Goal: Information Seeking & Learning: Learn about a topic

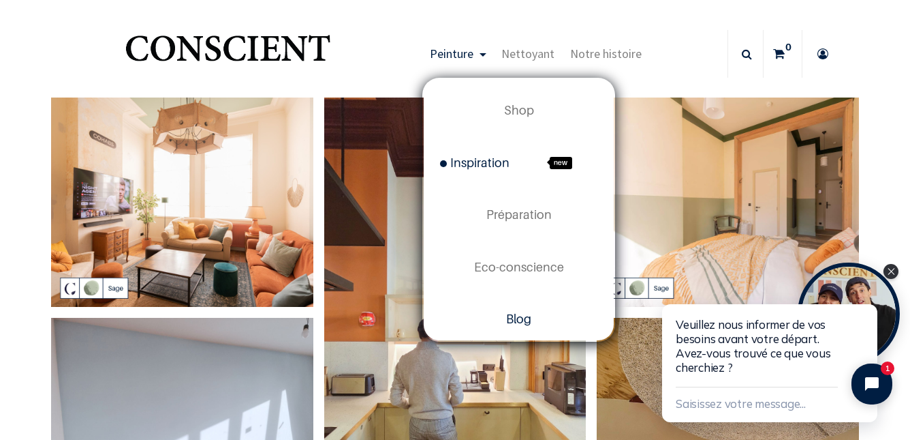
click at [508, 320] on span "Blog" at bounding box center [518, 318] width 25 height 14
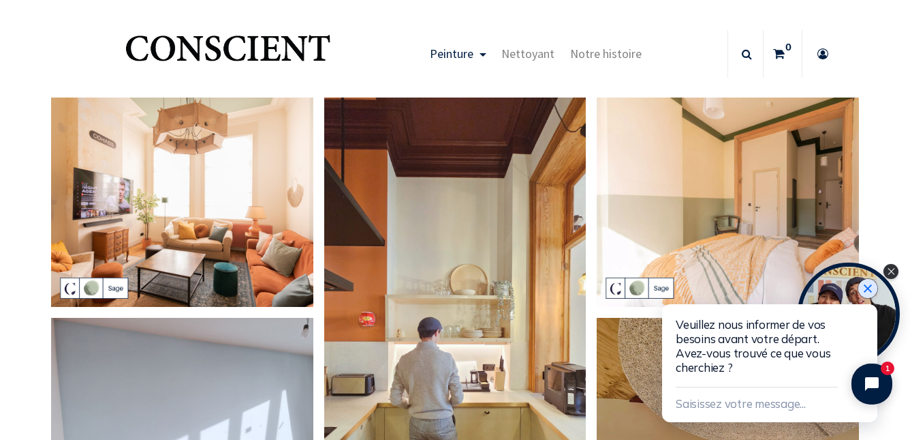
click at [867, 292] on icon "Close chat widget" at bounding box center [868, 288] width 14 height 14
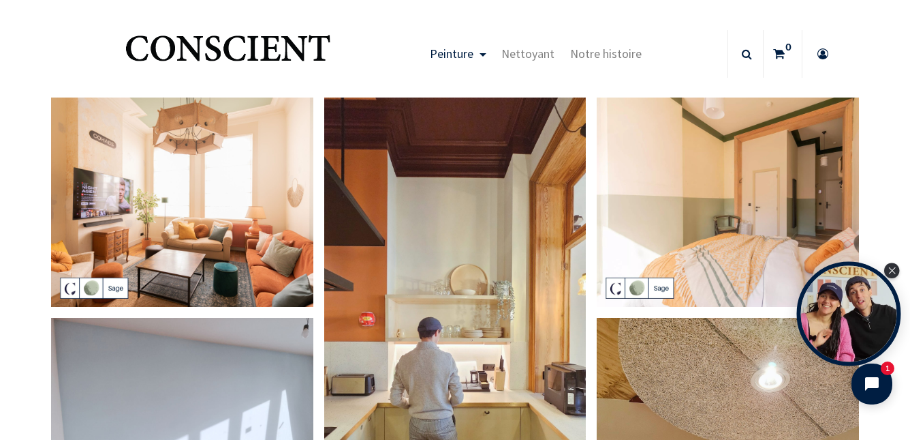
click at [869, 309] on div "Open Tolstoy widget" at bounding box center [849, 314] width 104 height 104
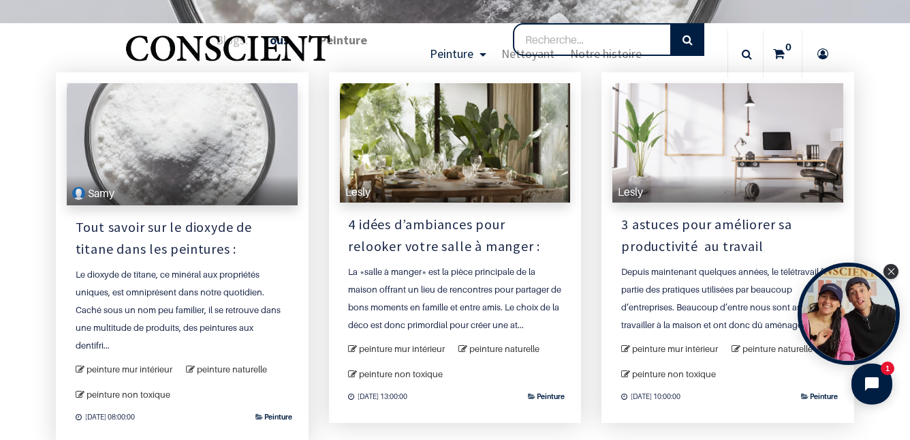
scroll to position [201, 0]
click at [234, 314] on div "Le dioxyde de titane, ce minéral aux propriétés uniques, est omniprésent dans n…" at bounding box center [182, 310] width 213 height 89
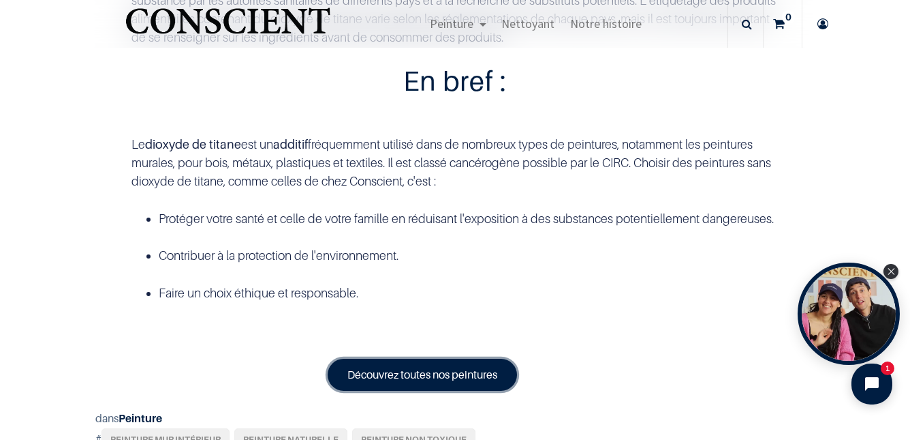
scroll to position [3135, 0]
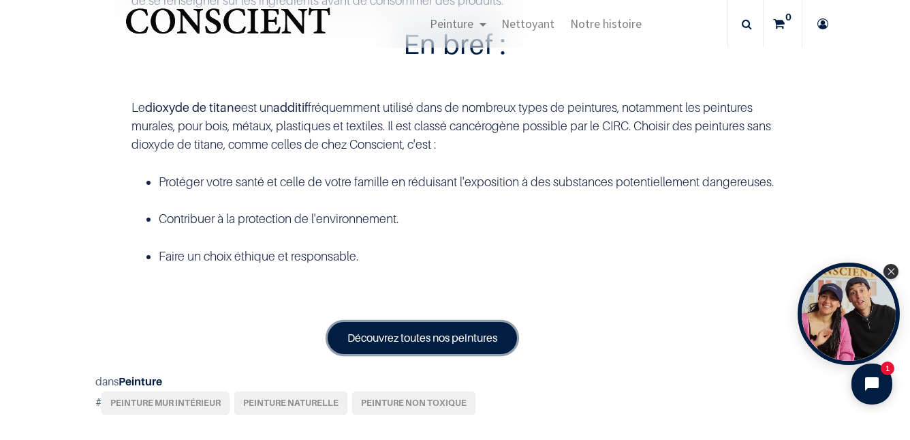
scroll to position [3252, 0]
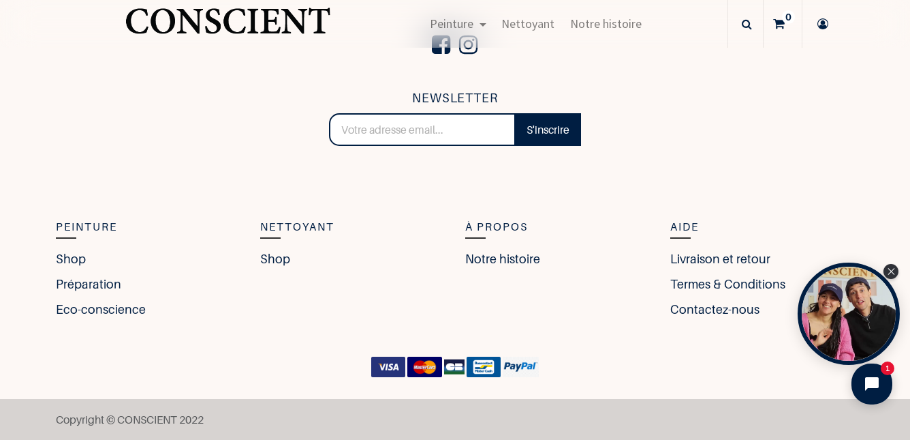
scroll to position [3606, 0]
